Goal: Information Seeking & Learning: Learn about a topic

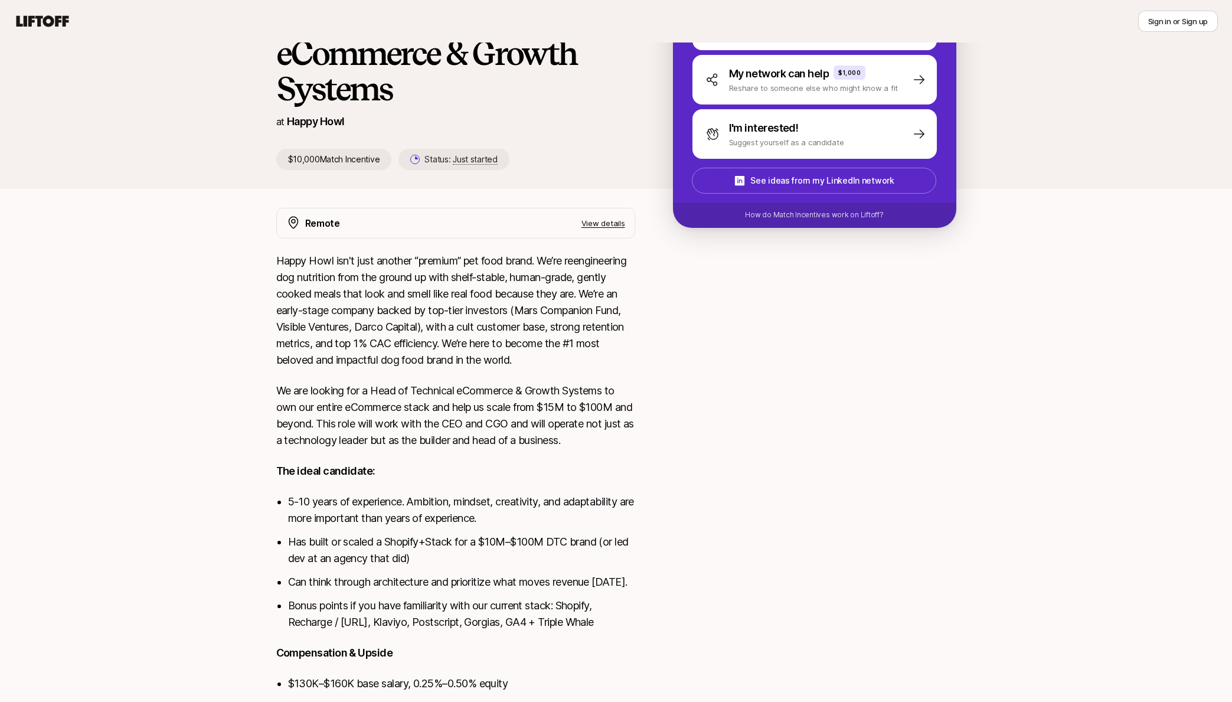
scroll to position [145, 0]
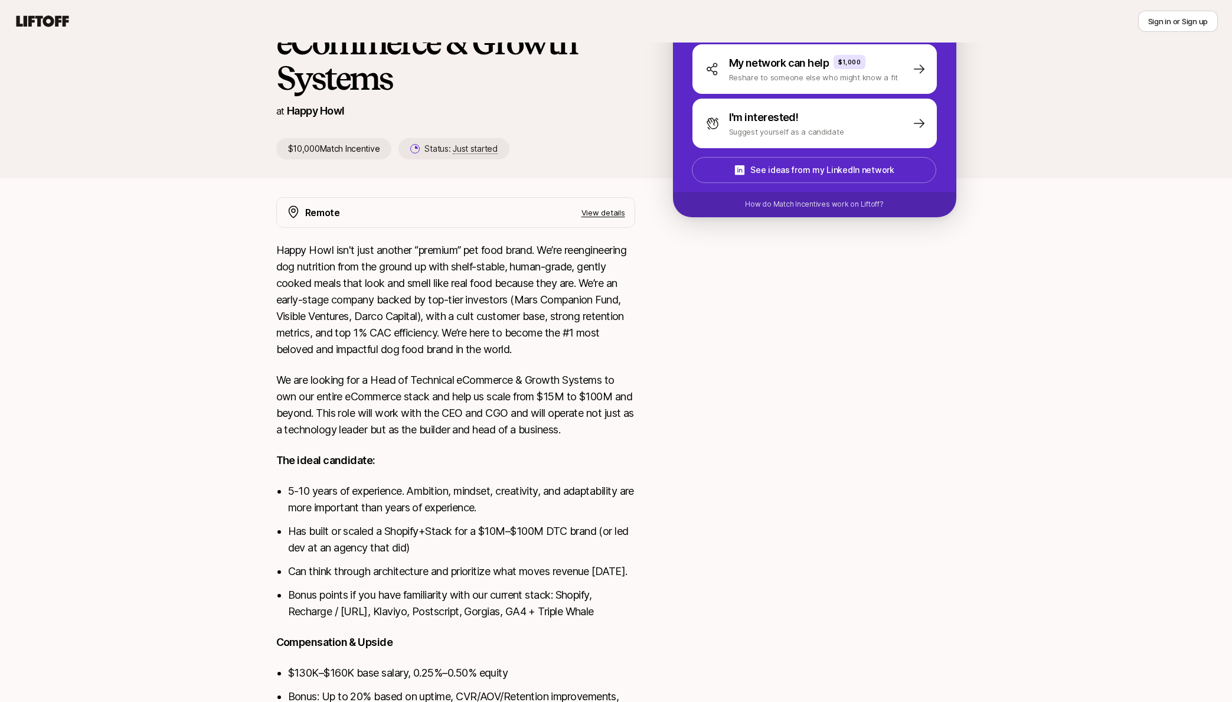
click at [232, 412] on div "Colin Buckley and Josh Pierce are looking for Head of Technical eCommerce & Gro…" at bounding box center [616, 369] width 1232 height 886
